Goal: Transaction & Acquisition: Obtain resource

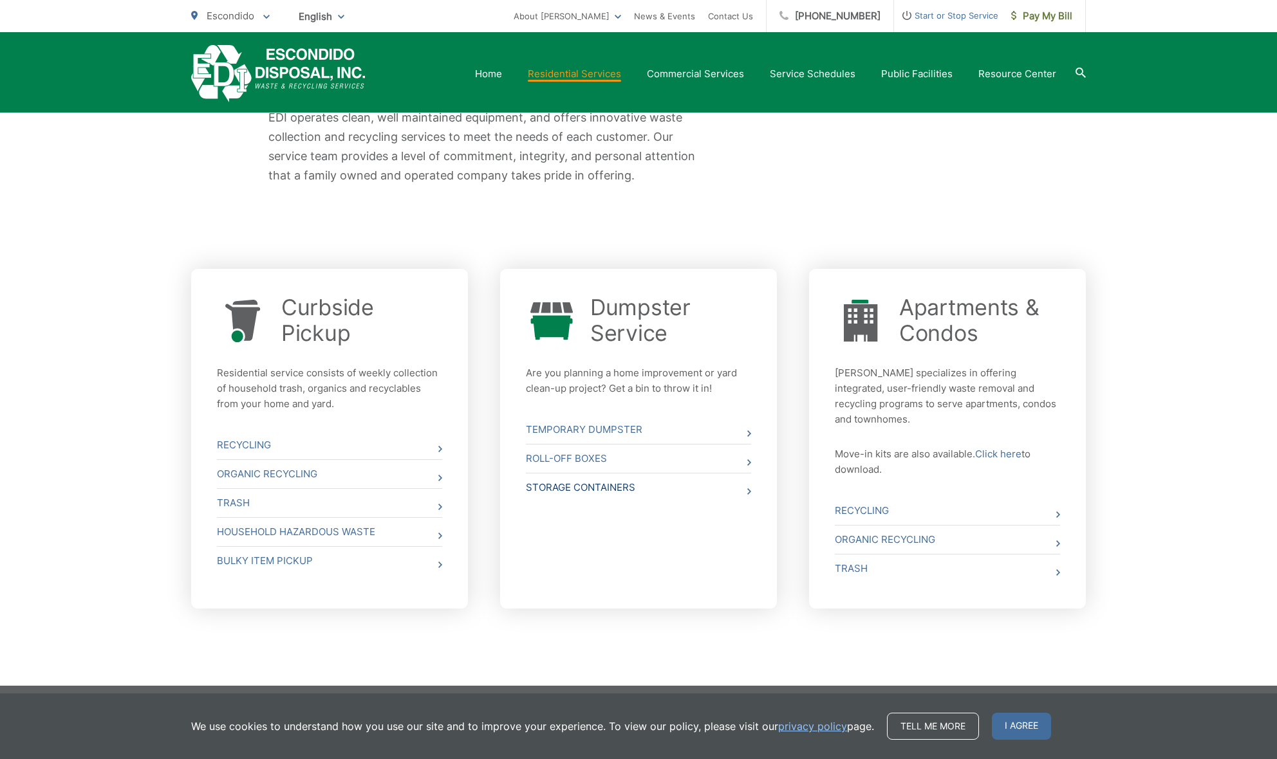
scroll to position [315, 0]
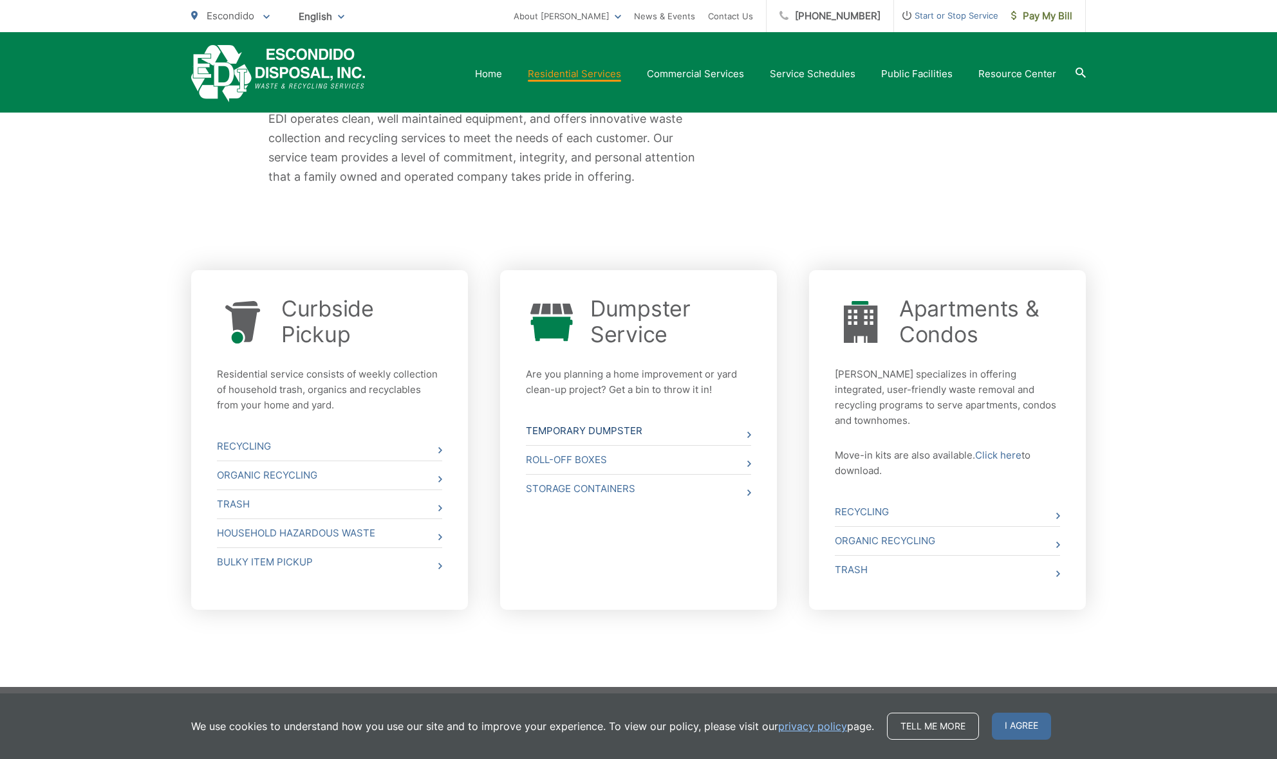
click at [597, 431] on link "Temporary Dumpster" at bounding box center [638, 431] width 225 height 28
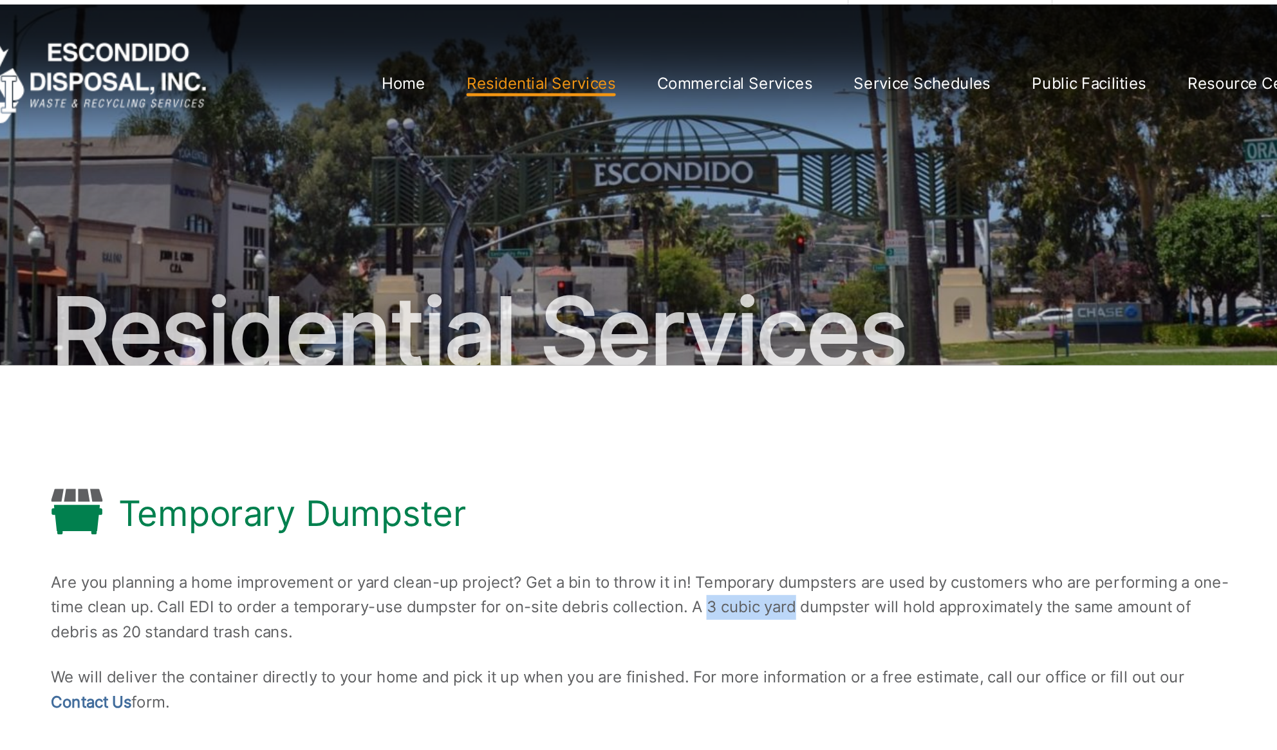
drag, startPoint x: 442, startPoint y: 378, endPoint x: 495, endPoint y: 378, distance: 52.8
click at [495, 385] on p "Are you planning a home improvement or yard clean-up project? Get a bin to thro…" at bounding box center [638, 408] width 740 height 46
copy p "3 cubic yard"
click at [454, 335] on div "Temporary Dumpster" at bounding box center [638, 351] width 740 height 32
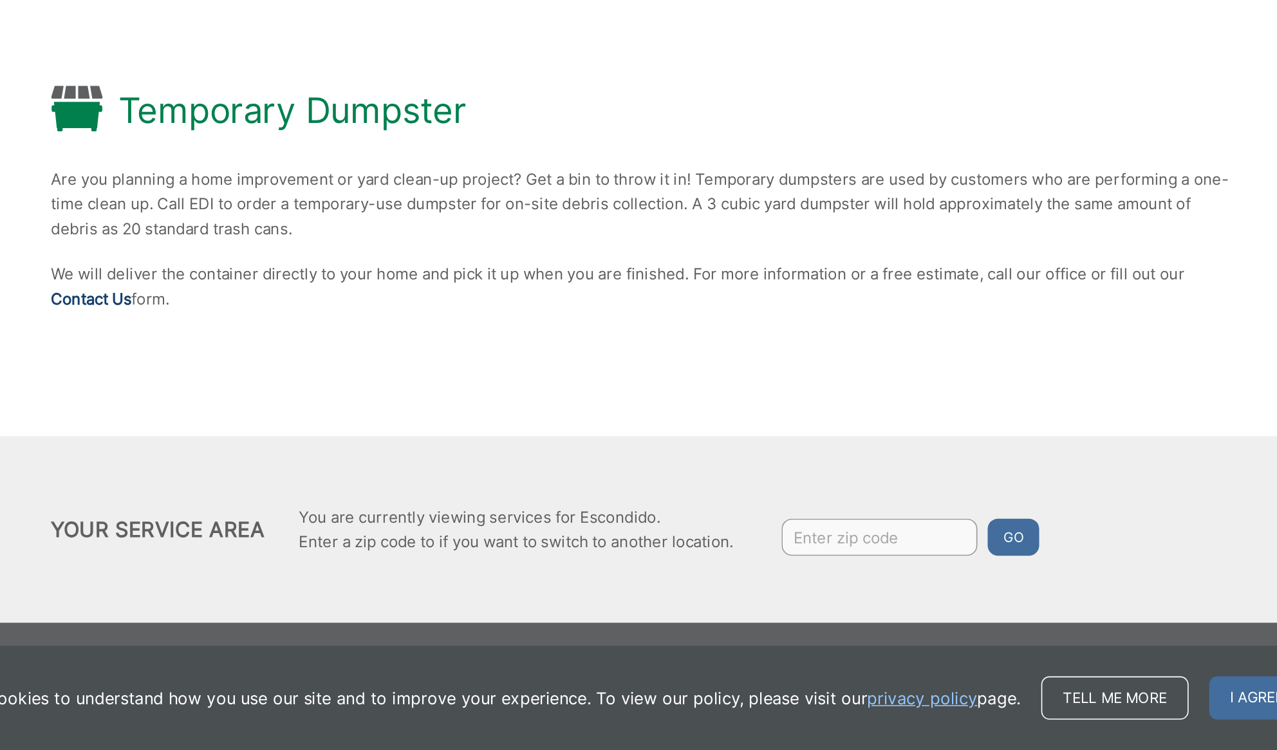
click at [268, 460] on link "Contact Us" at bounding box center [293, 467] width 50 height 15
